Goal: Find specific page/section

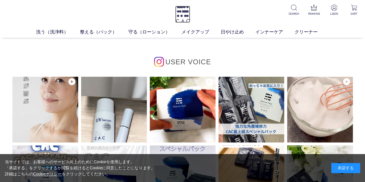
click at [180, 13] on img at bounding box center [182, 14] width 15 height 17
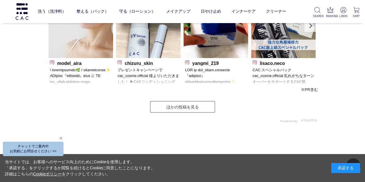
scroll to position [1608, 0]
drag, startPoint x: 302, startPoint y: 89, endPoint x: 318, endPoint y: 88, distance: 15.7
click at [318, 88] on span "※PR含む" at bounding box center [309, 90] width 17 height 4
click at [289, 92] on div "USER VOICE model_aira chizuru_skin yangmi_219" at bounding box center [182, 40] width 271 height 168
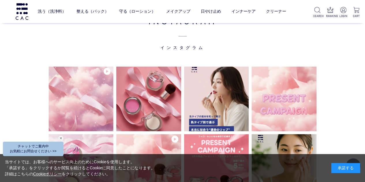
scroll to position [1313, 0]
